Goal: Communication & Community: Answer question/provide support

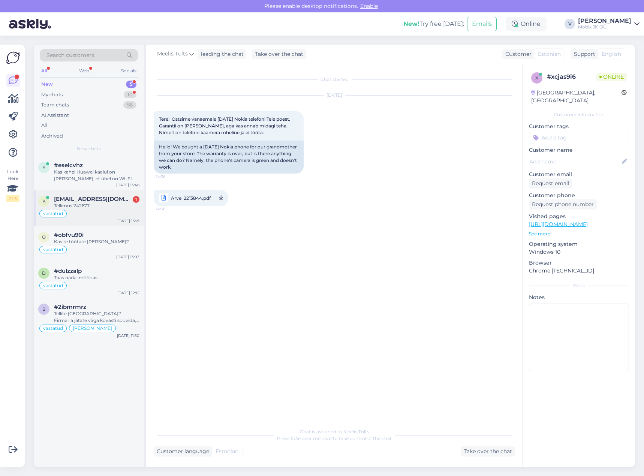
click at [119, 210] on div "vastatud" at bounding box center [88, 213] width 101 height 9
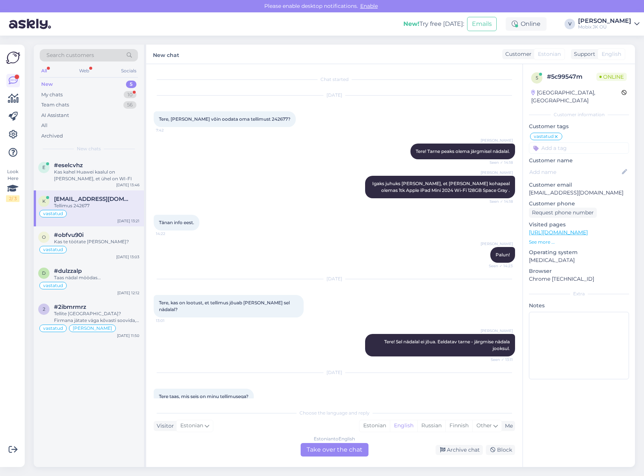
scroll to position [40, 0]
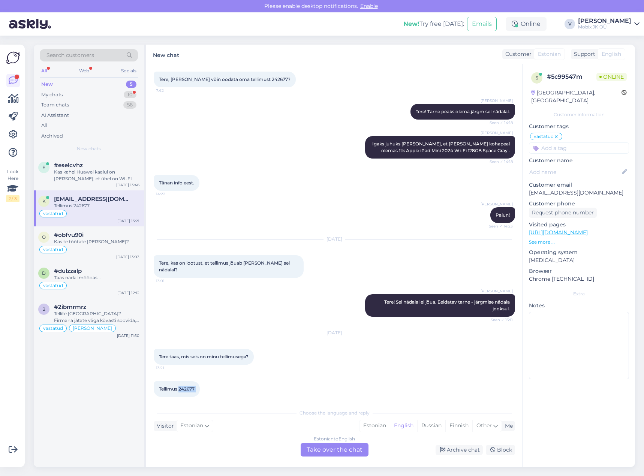
drag, startPoint x: 179, startPoint y: 380, endPoint x: 201, endPoint y: 382, distance: 21.8
click at [200, 382] on div "Tellimus 242677 15:48" at bounding box center [177, 389] width 46 height 16
copy div "242677 15:48"
click at [370, 429] on div "Estonian" at bounding box center [374, 425] width 30 height 11
click at [354, 446] on div "Estonian to Estonian Take over the chat" at bounding box center [335, 449] width 68 height 13
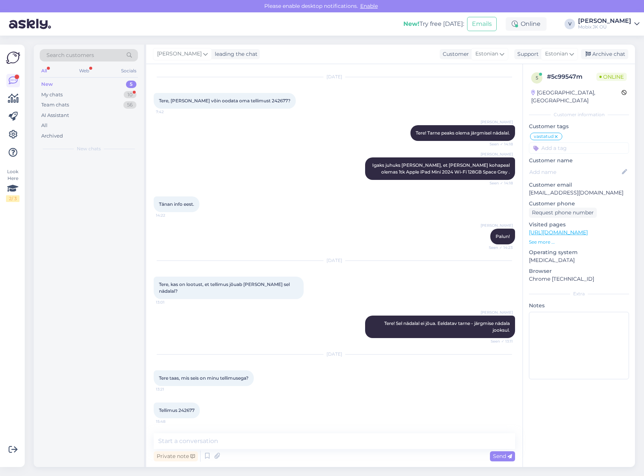
scroll to position [12, 0]
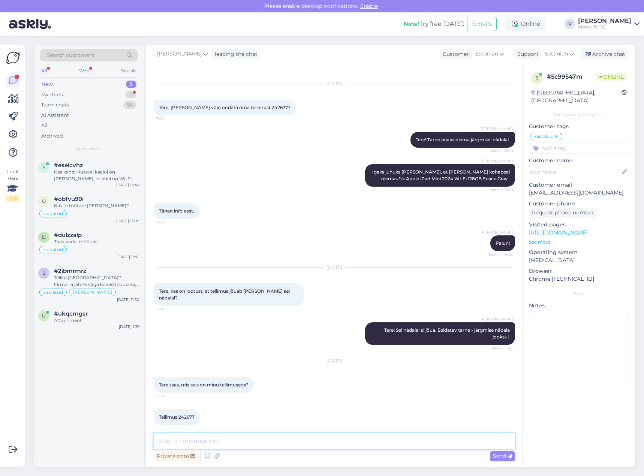
click at [351, 442] on textarea at bounding box center [334, 441] width 361 height 16
drag, startPoint x: 307, startPoint y: 439, endPoint x: 355, endPoint y: 436, distance: 47.7
click at [308, 439] on textarea "Tere! Tänan kirja eest. Seade saabub hankijale, saome kinnituse ja" at bounding box center [334, 441] width 361 height 16
click at [266, 439] on textarea "Tere! Tänan kirja eest. Seade saabub hankijale, saime kinnituse ja" at bounding box center [334, 441] width 361 height 16
click at [352, 440] on textarea "Tere! Tänan kirja eest. Seade saabus hankijale, saime kinnituse ja" at bounding box center [334, 441] width 361 height 16
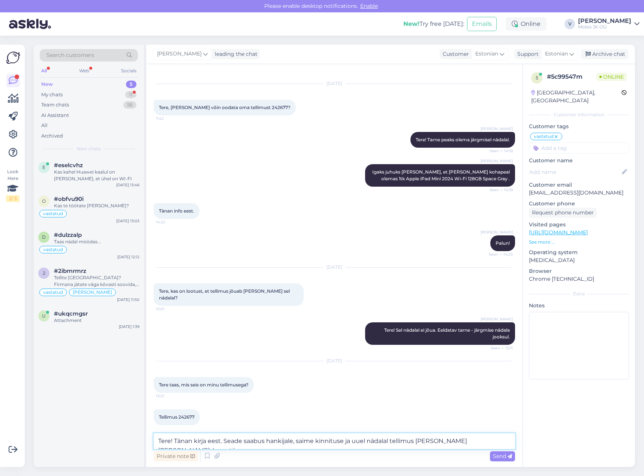
scroll to position [21, 0]
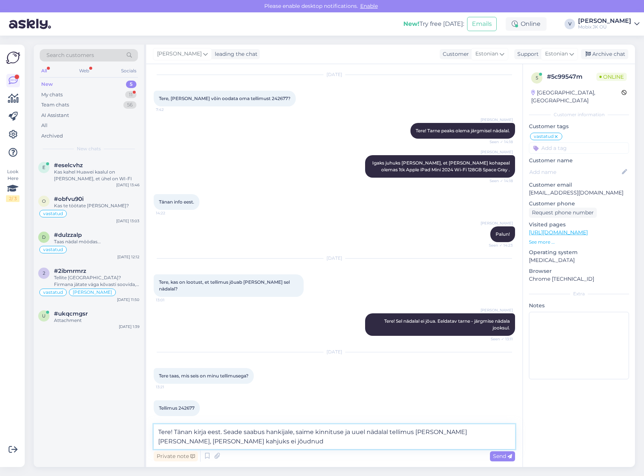
type textarea "Tere! Tänan kirja eest. Seade saabus hankijale, saime kinnituse ja uuel nädalal…"
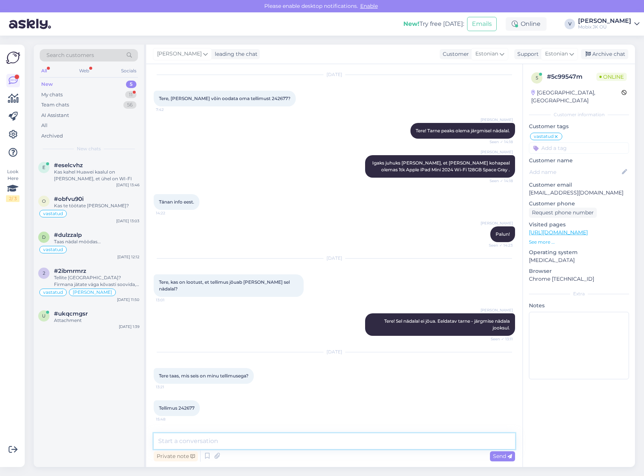
scroll to position [57, 0]
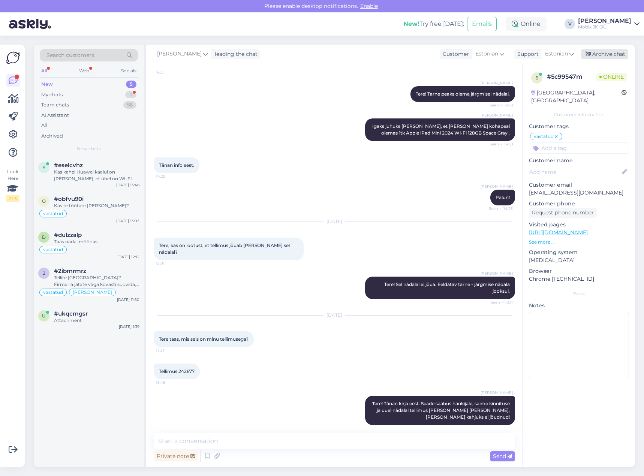
click at [601, 54] on div "Archive chat" at bounding box center [604, 54] width 47 height 10
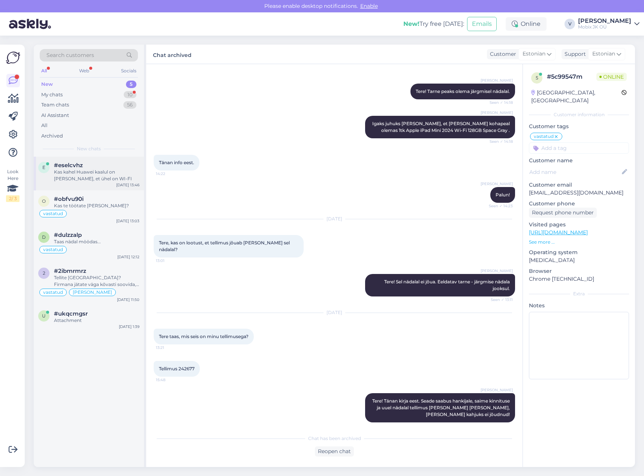
click at [115, 175] on div "Kas kahel Huawei kaalul on [PERSON_NAME], et ühel on WI-FI" at bounding box center [96, 175] width 85 height 13
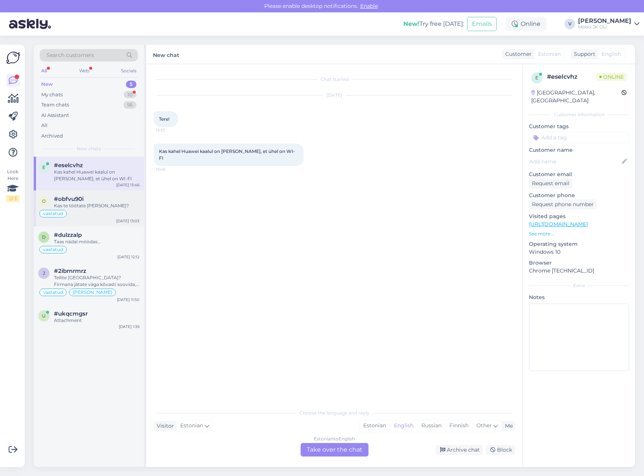
click at [107, 206] on div "Kas te töötate [PERSON_NAME]?" at bounding box center [96, 205] width 85 height 7
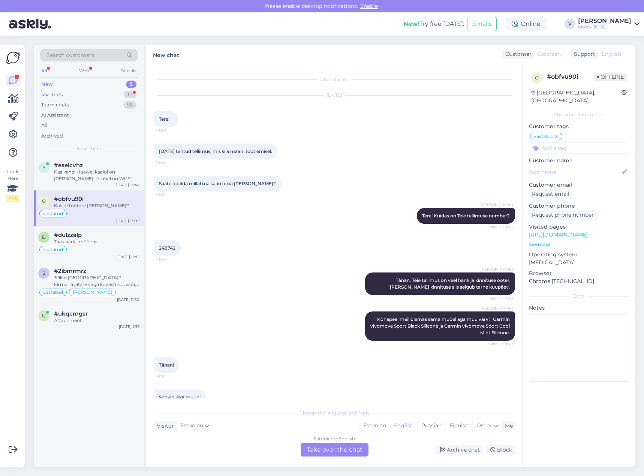
scroll to position [328, 0]
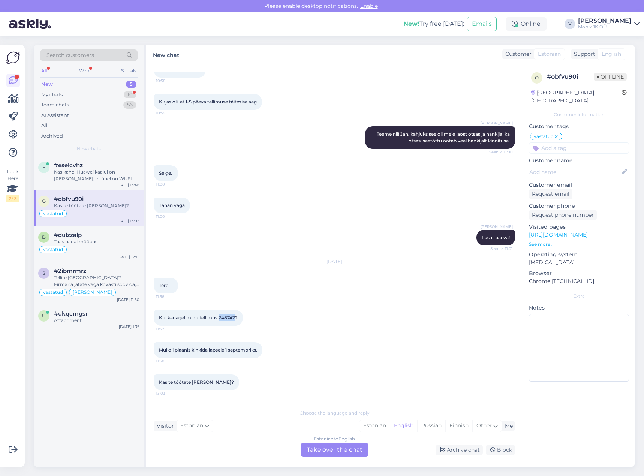
drag, startPoint x: 220, startPoint y: 317, endPoint x: 237, endPoint y: 316, distance: 16.1
click at [237, 316] on span "Kui kauagel minu tellimus 248742?" at bounding box center [198, 318] width 79 height 6
copy span "248742"
click at [103, 81] on div "New 5" at bounding box center [89, 84] width 98 height 10
click at [111, 180] on div "Kas kahel Huawei kaalul on [PERSON_NAME], et ühel on WI-FI" at bounding box center [96, 175] width 85 height 13
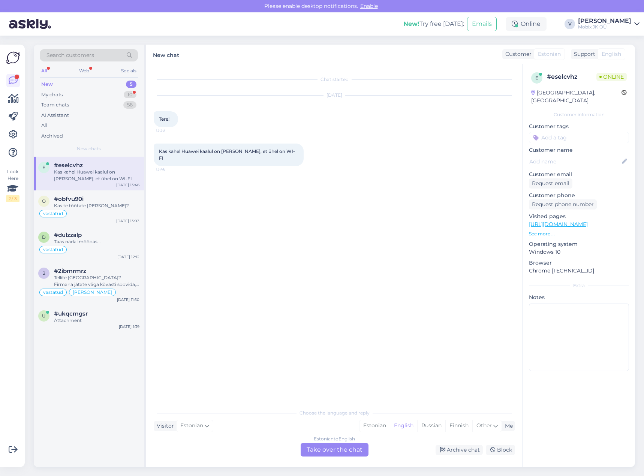
scroll to position [0, 0]
click at [374, 423] on div "Estonian" at bounding box center [374, 425] width 30 height 11
click at [352, 449] on div "Estonian to Estonian Take over the chat" at bounding box center [335, 449] width 68 height 13
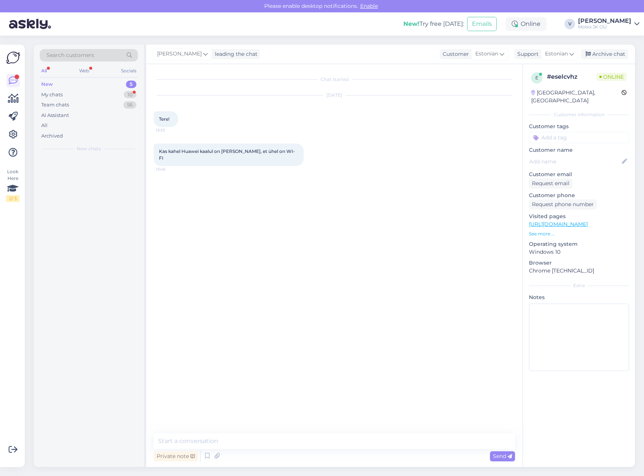
click at [351, 447] on textarea at bounding box center [334, 441] width 361 height 16
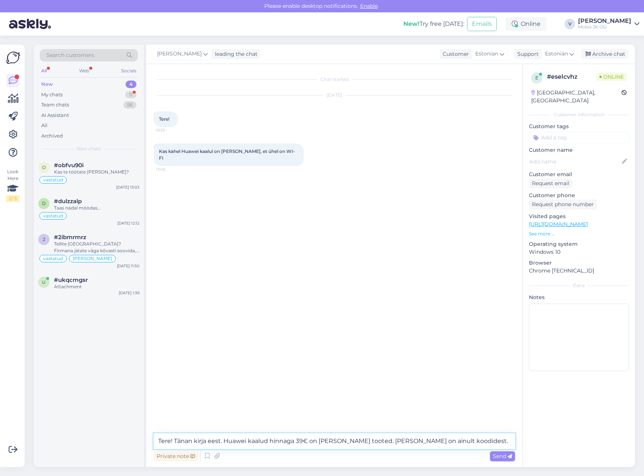
click at [410, 441] on textarea "Tere! Tänan kirja eest. Huawei kaalud hinnaga 39€ on [PERSON_NAME] tooted. [PER…" at bounding box center [334, 441] width 361 height 16
type textarea "Tere! Tänan kirja eest. Huawei kaalud hinnaga 39€ on [PERSON_NAME] tooted. [PER…"
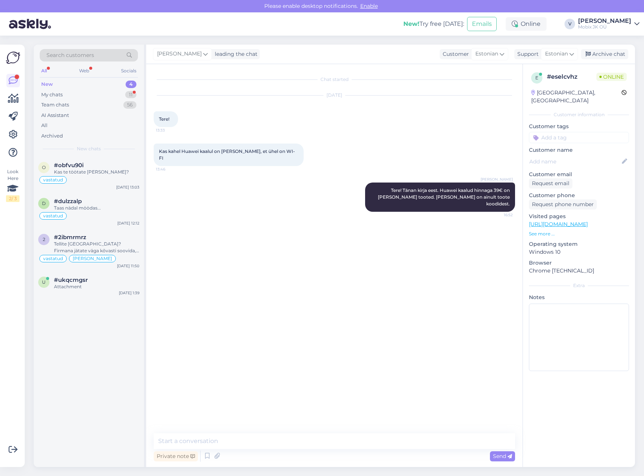
click at [403, 451] on div "Private note Send" at bounding box center [334, 456] width 361 height 14
click at [410, 440] on textarea at bounding box center [334, 441] width 361 height 16
type textarea "Mõlemal on WI FI võimalus!"
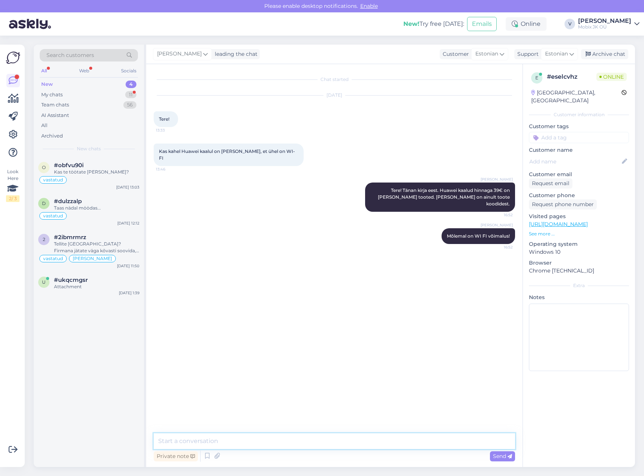
click at [434, 443] on textarea at bounding box center [334, 441] width 361 height 16
paste textarea "Huawei Scale 3 Bluetooth Edition Frosty White"
type textarea "Huawei Scale 3 Bluetooth Edition Frosty White - kohapeal olemas."
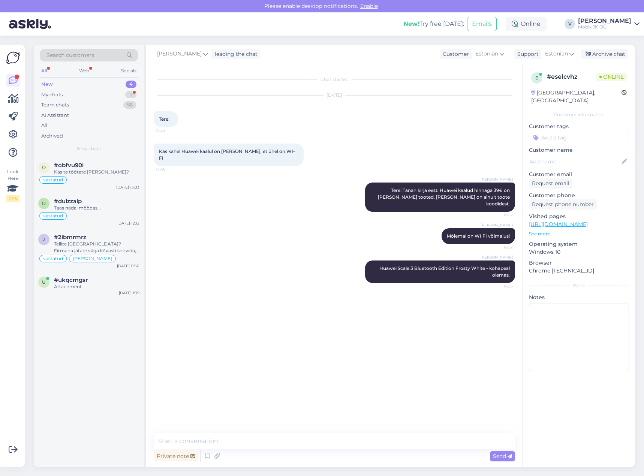
click at [580, 134] on input at bounding box center [579, 137] width 100 height 11
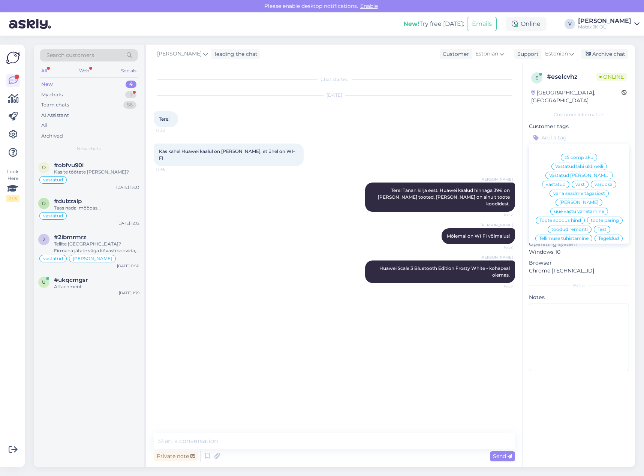
drag, startPoint x: 605, startPoint y: 170, endPoint x: 609, endPoint y: 128, distance: 41.8
click at [569, 181] on div "vastatud" at bounding box center [555, 184] width 27 height 7
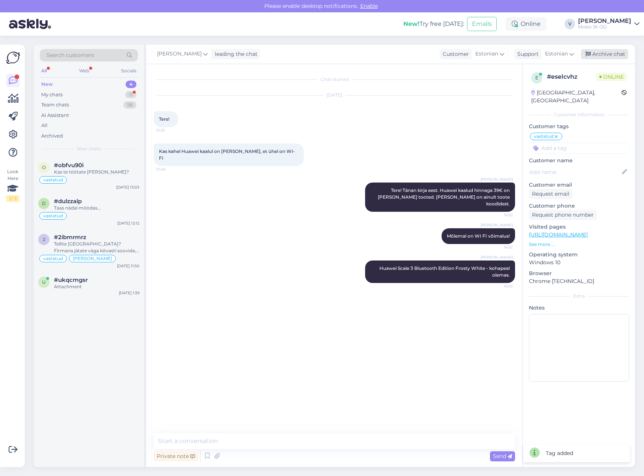
click at [608, 57] on div "Archive chat" at bounding box center [604, 54] width 47 height 10
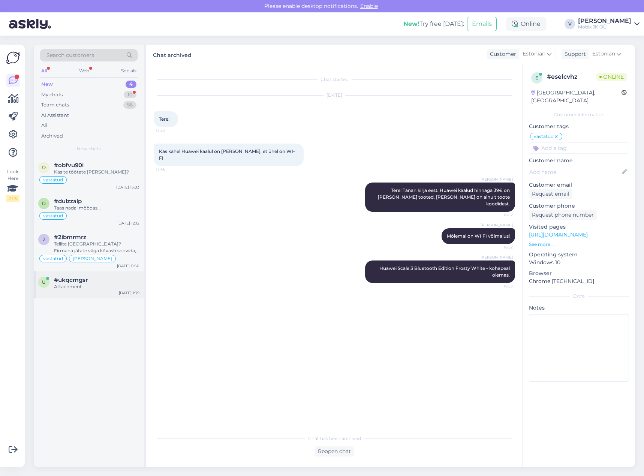
click at [99, 277] on div "#ukqcmgsr" at bounding box center [96, 280] width 85 height 7
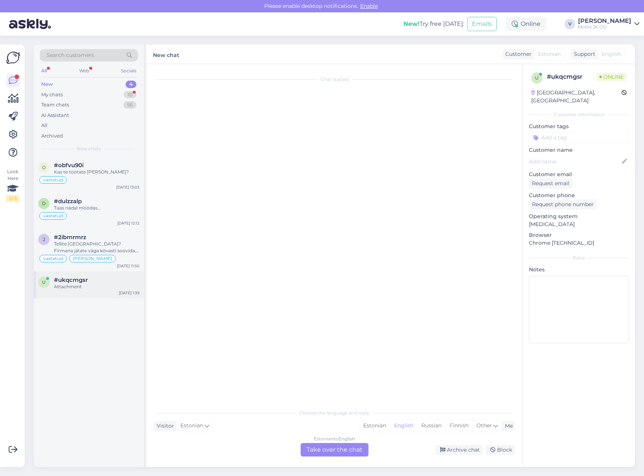
click at [77, 279] on span "#ukqcmgsr" at bounding box center [71, 280] width 34 height 7
click at [89, 252] on div "Tellite [GEOGRAPHIC_DATA]? Firmana jätate väga kõvasti soovida, kuigi esinduspo…" at bounding box center [96, 247] width 85 height 13
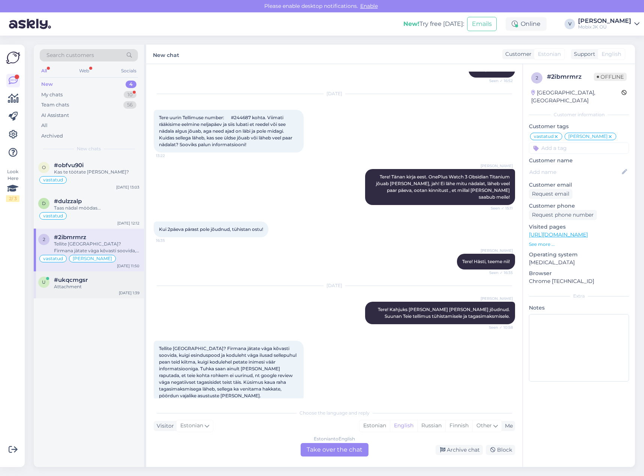
click at [90, 277] on div "#ukqcmgsr" at bounding box center [96, 280] width 85 height 7
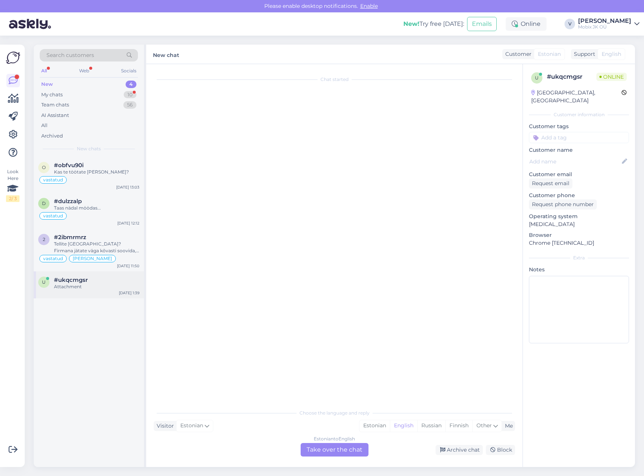
click at [91, 277] on div "#ukqcmgsr" at bounding box center [96, 280] width 85 height 7
drag, startPoint x: 91, startPoint y: 277, endPoint x: 149, endPoint y: 262, distance: 59.9
click at [90, 277] on div "#ukqcmgsr" at bounding box center [96, 280] width 85 height 7
click at [467, 448] on div "Archive chat" at bounding box center [459, 450] width 47 height 10
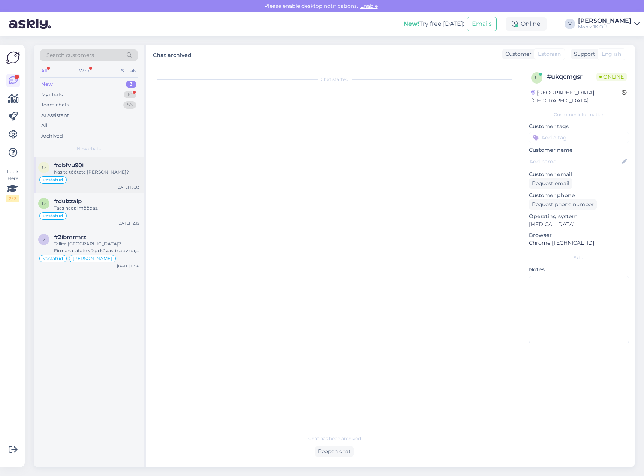
click at [90, 178] on div "vastatud" at bounding box center [88, 179] width 101 height 9
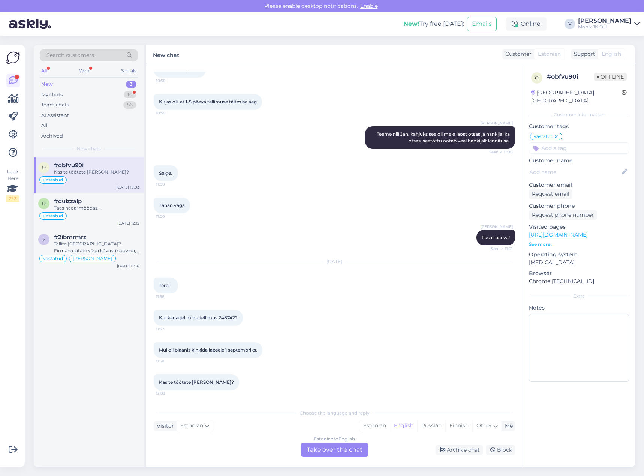
click at [89, 178] on div "vastatud" at bounding box center [88, 179] width 101 height 9
drag, startPoint x: 220, startPoint y: 317, endPoint x: 236, endPoint y: 315, distance: 16.2
click at [236, 315] on span "Kui kauagel minu tellimus 248742?" at bounding box center [198, 318] width 79 height 6
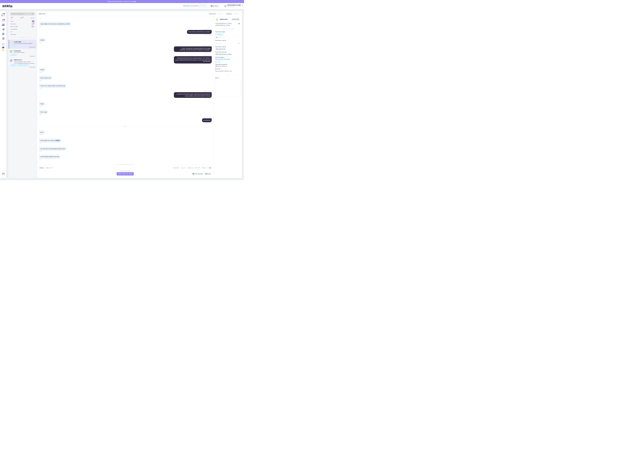
scroll to position [0, 0]
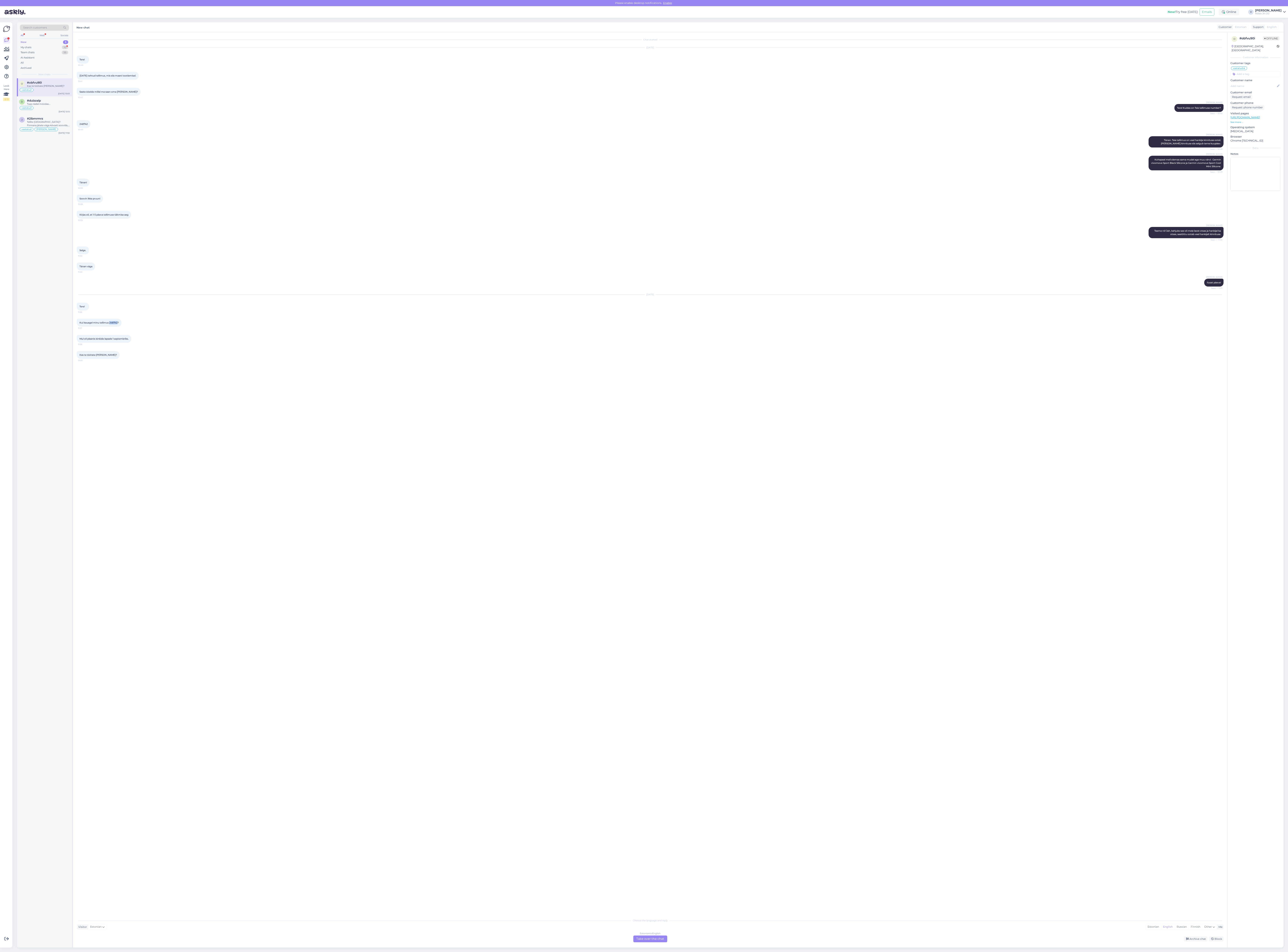
copy span "248742"
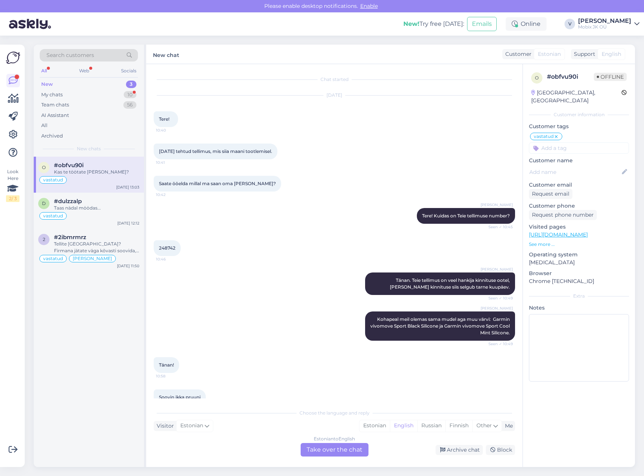
click at [237, 308] on div "[PERSON_NAME] [PERSON_NAME] olemas sama mudel aga muu värvi: Garmin vivomove Sp…" at bounding box center [334, 326] width 361 height 46
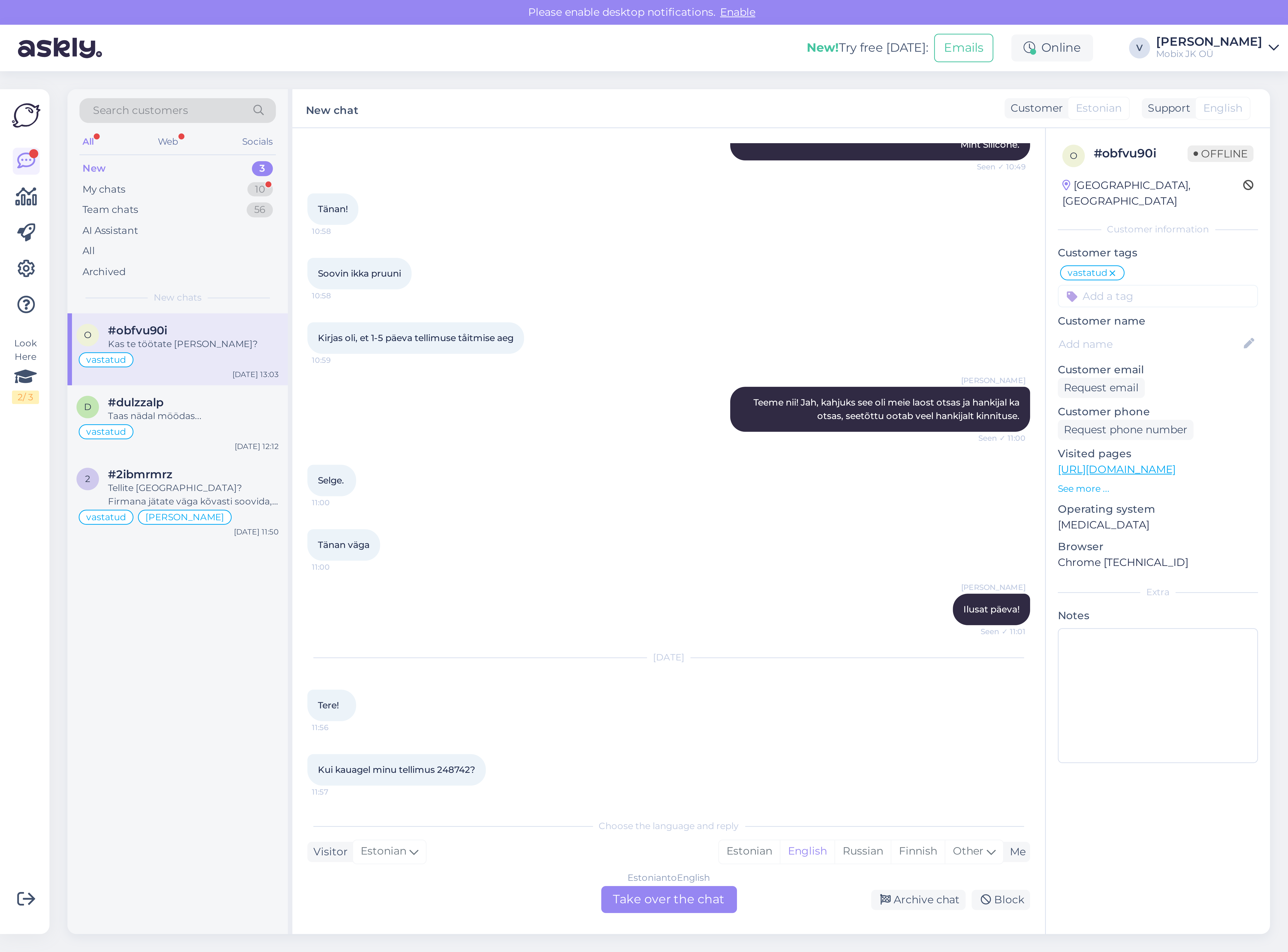
scroll to position [164, 0]
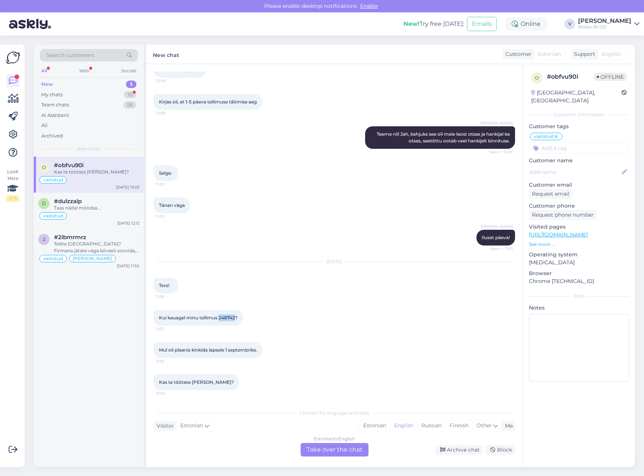
drag, startPoint x: 220, startPoint y: 318, endPoint x: 238, endPoint y: 317, distance: 17.3
click at [238, 317] on span "Kui kauagel minu tellimus 248742?" at bounding box center [198, 318] width 79 height 6
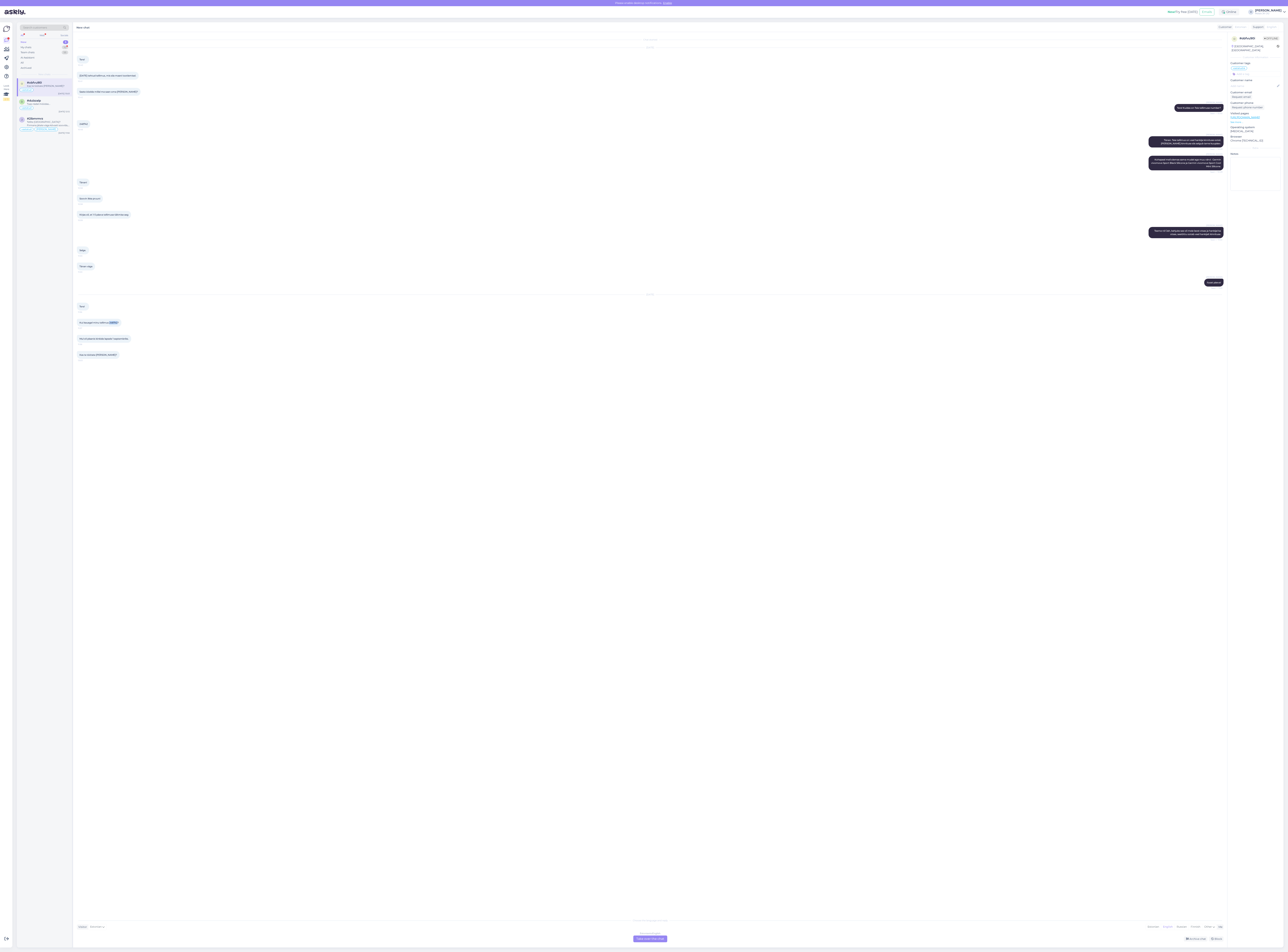
copy span "248742"
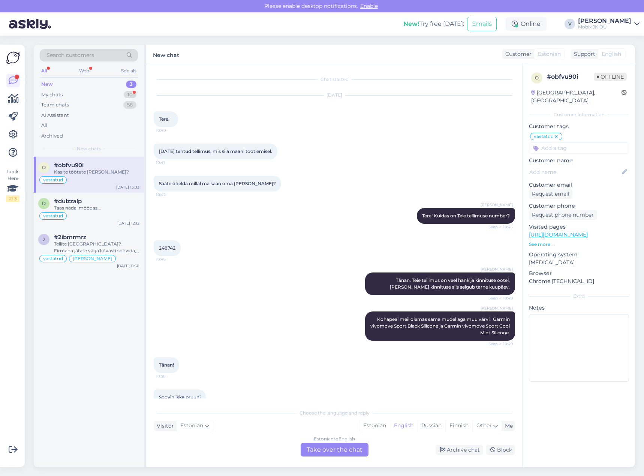
click at [614, 21] on div "[PERSON_NAME]" at bounding box center [604, 21] width 53 height 6
click at [587, 76] on div "Log out" at bounding box center [594, 76] width 92 height 13
